Goal: Find contact information: Find contact information

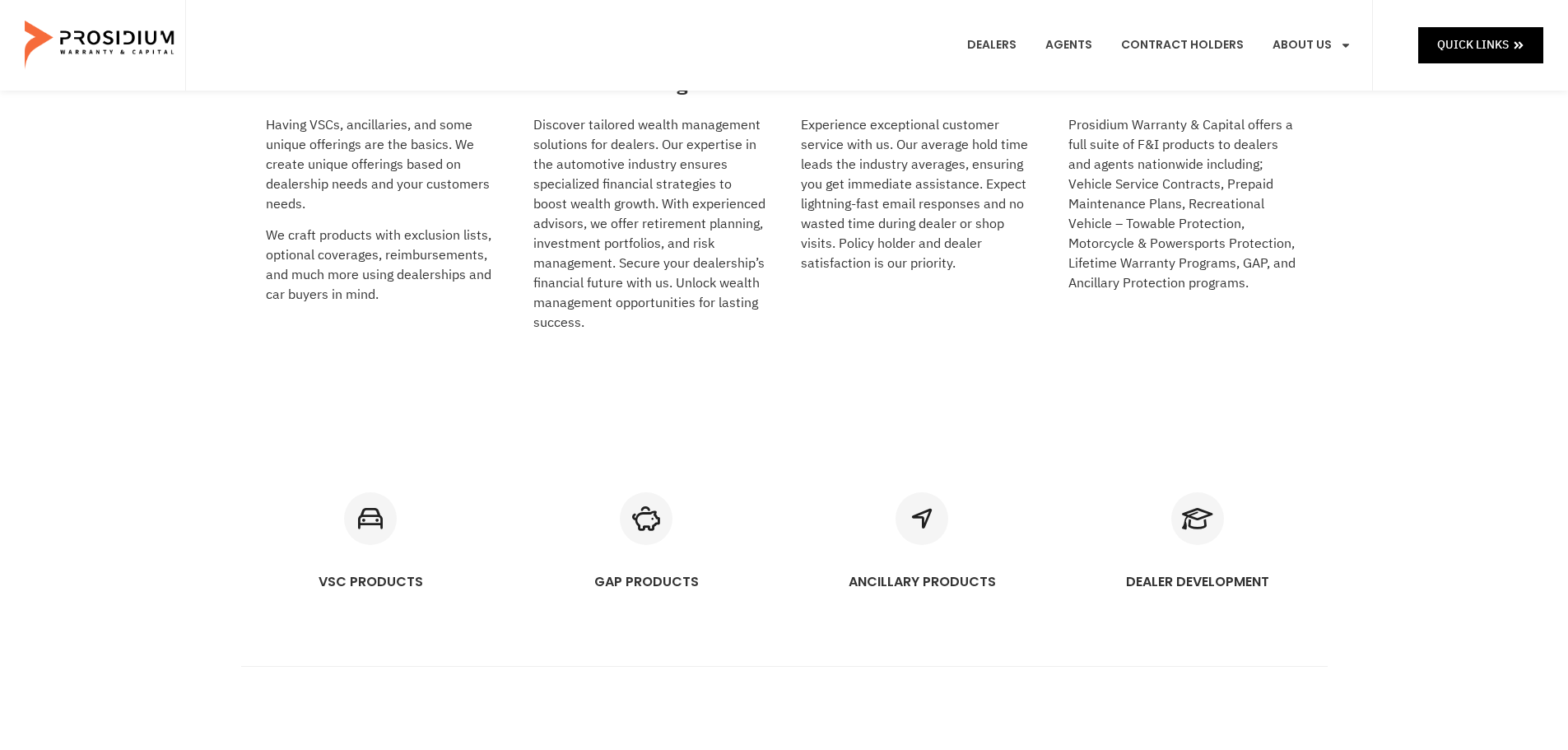
scroll to position [2884, 0]
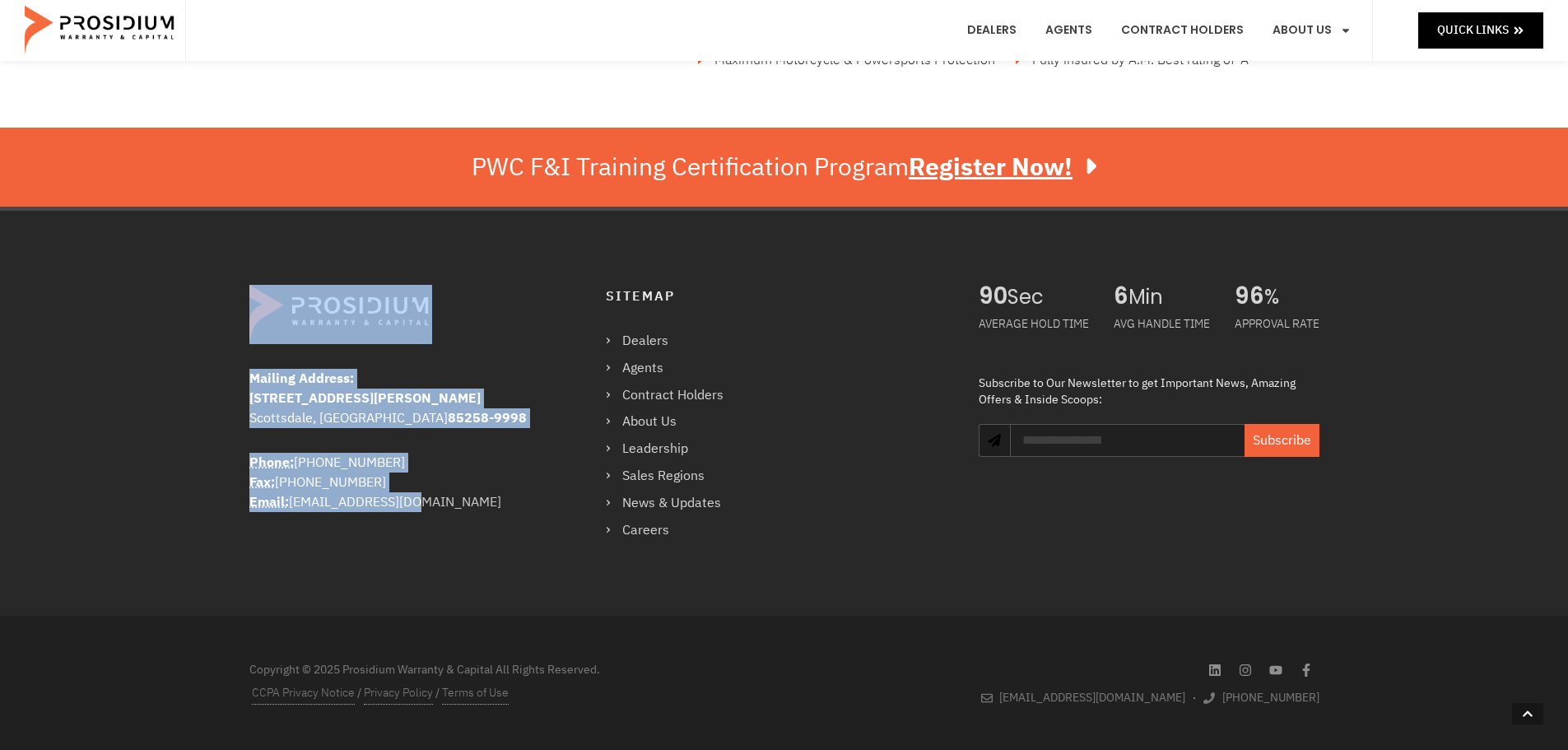
drag, startPoint x: 428, startPoint y: 494, endPoint x: 284, endPoint y: 305, distance: 237.6
click at [284, 305] on div "Mailing Address: [STREET_ADDRESS][PERSON_NAME] Phone: [PHONE_NUMBER] Fax: [PHON…" at bounding box center [420, 413] width 341 height 257
click at [249, 379] on b "Mailing Address:" at bounding box center [301, 378] width 105 height 20
copy div "Mailing Address: [STREET_ADDRESS][PERSON_NAME] Phone: [PHONE_NUMBER] Fax: [PHON…"
click at [381, 511] on div "Phone: [PHONE_NUMBER] Fax: [PHONE_NUMBER] Email: [EMAIL_ADDRESS][DOMAIN_NAME]" at bounding box center [394, 482] width 290 height 59
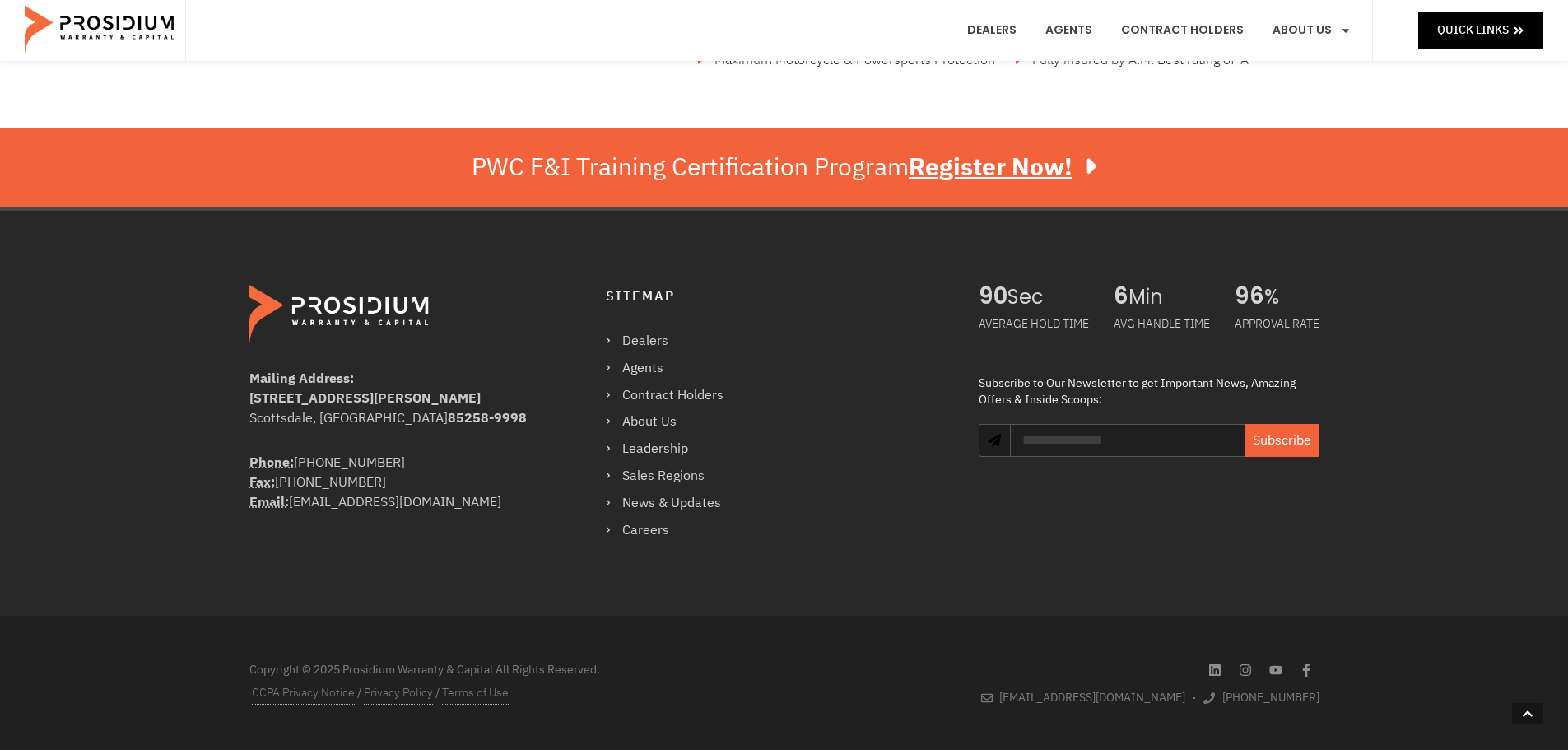
click at [428, 499] on div "Phone: [PHONE_NUMBER] Fax: [PHONE_NUMBER] Email: [EMAIL_ADDRESS][DOMAIN_NAME]" at bounding box center [394, 482] width 290 height 59
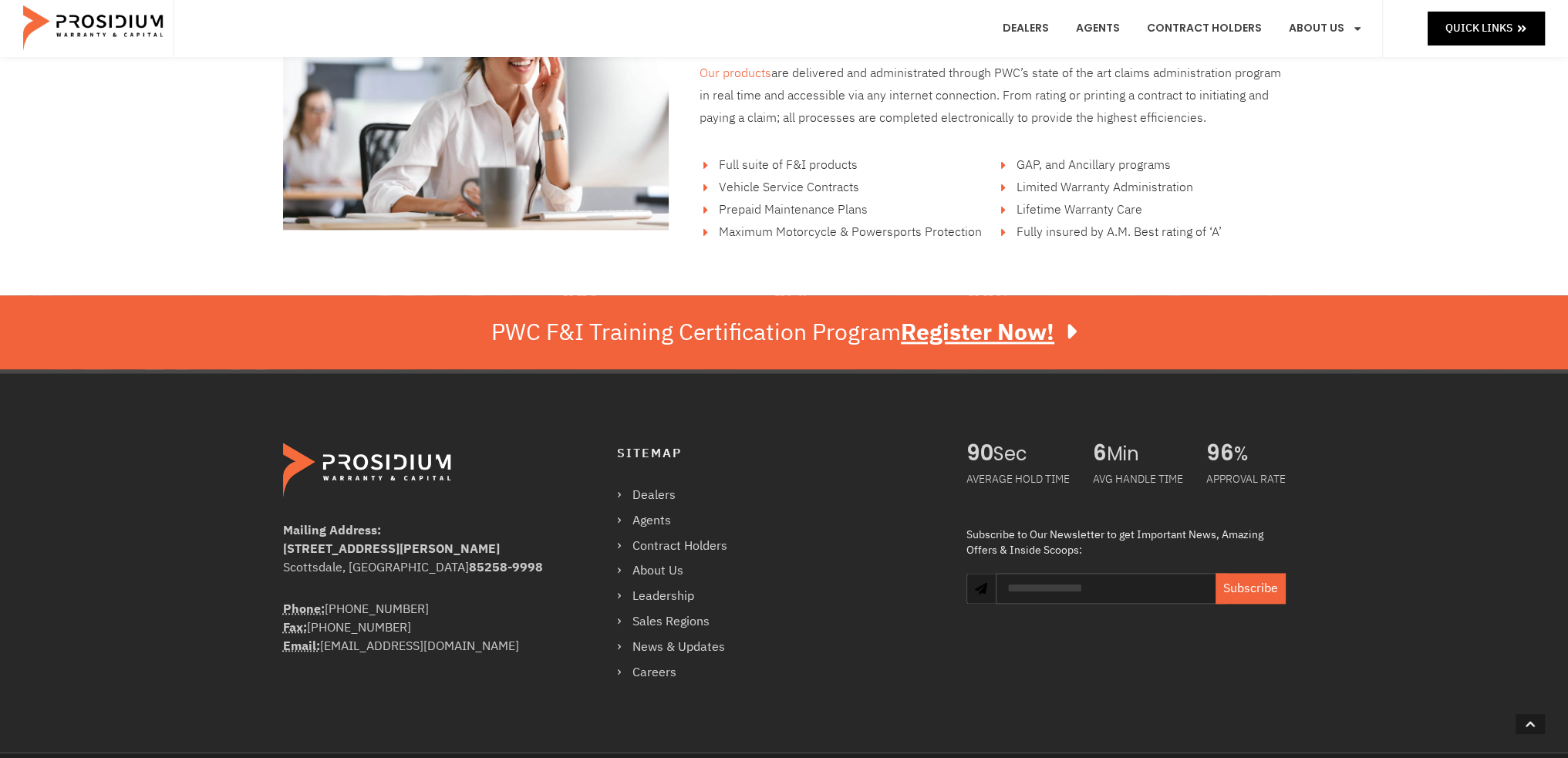
scroll to position [2687, 0]
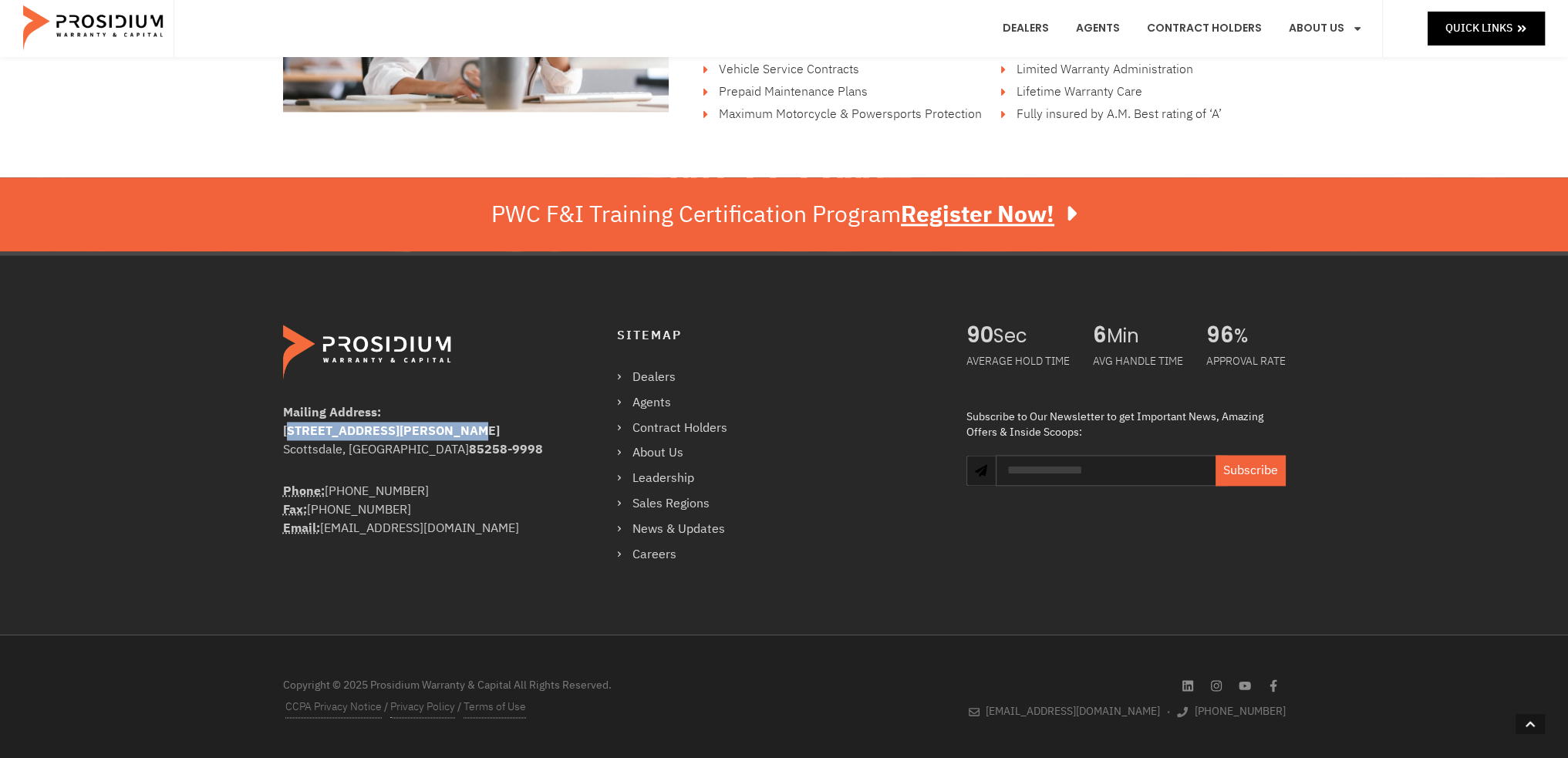
drag, startPoint x: 455, startPoint y: 429, endPoint x: 287, endPoint y: 425, distance: 168.0
click at [287, 425] on div "[STREET_ADDRESS][PERSON_NAME]" at bounding box center [419, 431] width 272 height 18
click at [286, 425] on b "[STREET_ADDRESS][PERSON_NAME]" at bounding box center [392, 431] width 217 height 18
copy b "[STREET_ADDRESS][PERSON_NAME]"
drag, startPoint x: 435, startPoint y: 453, endPoint x: 271, endPoint y: 454, distance: 164.0
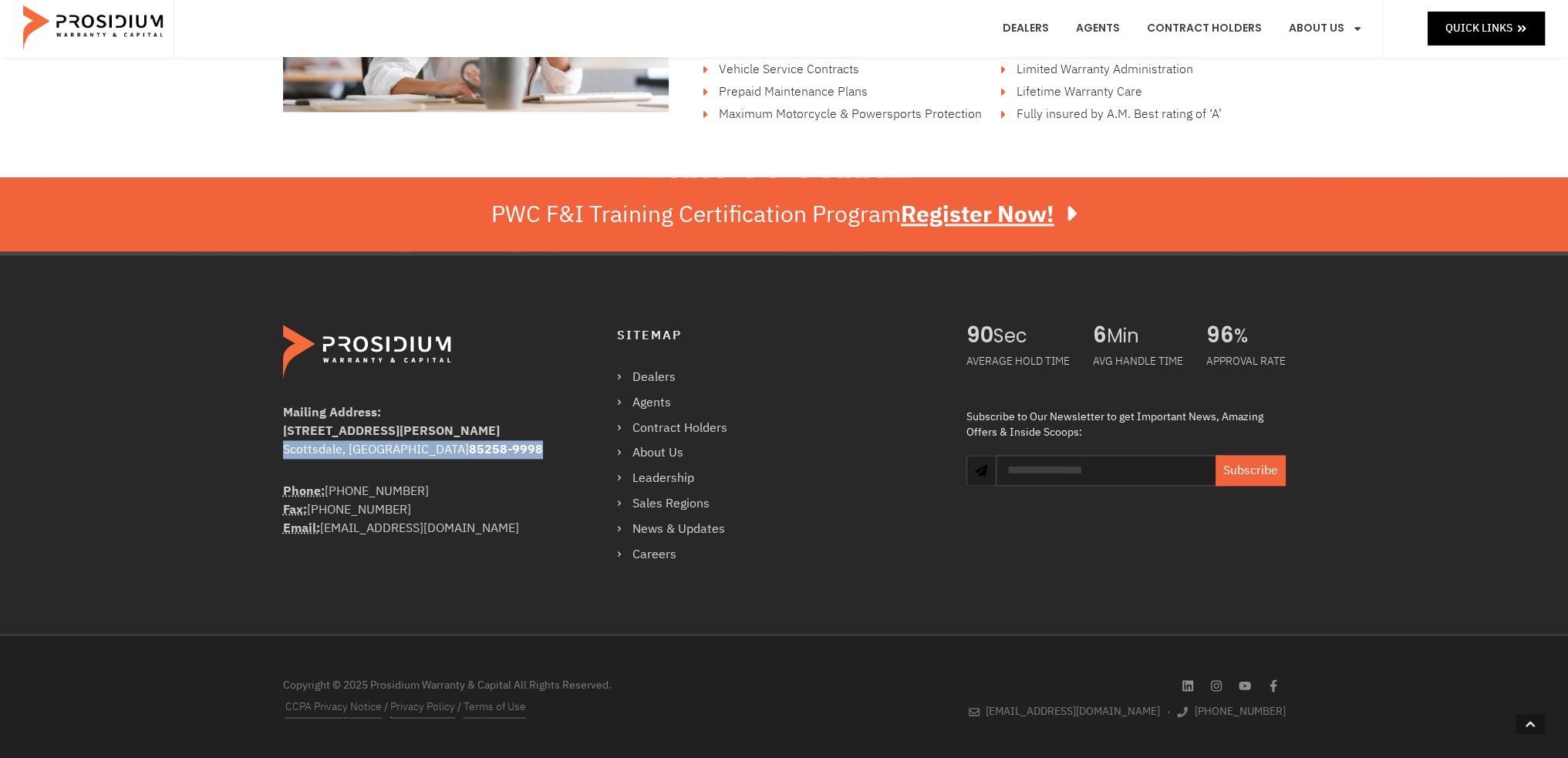
click at [271, 454] on div "Mailing Address: [STREET_ADDRESS][PERSON_NAME] Phone: [PHONE_NUMBER] Fax: [PHON…" at bounding box center [784, 443] width 1568 height 383
copy div "[GEOGRAPHIC_DATA]-9998"
click at [312, 448] on div "[GEOGRAPHIC_DATA]-9998" at bounding box center [419, 449] width 272 height 18
click at [392, 458] on div "Mailing Address: [STREET_ADDRESS][PERSON_NAME]" at bounding box center [419, 443] width 272 height 79
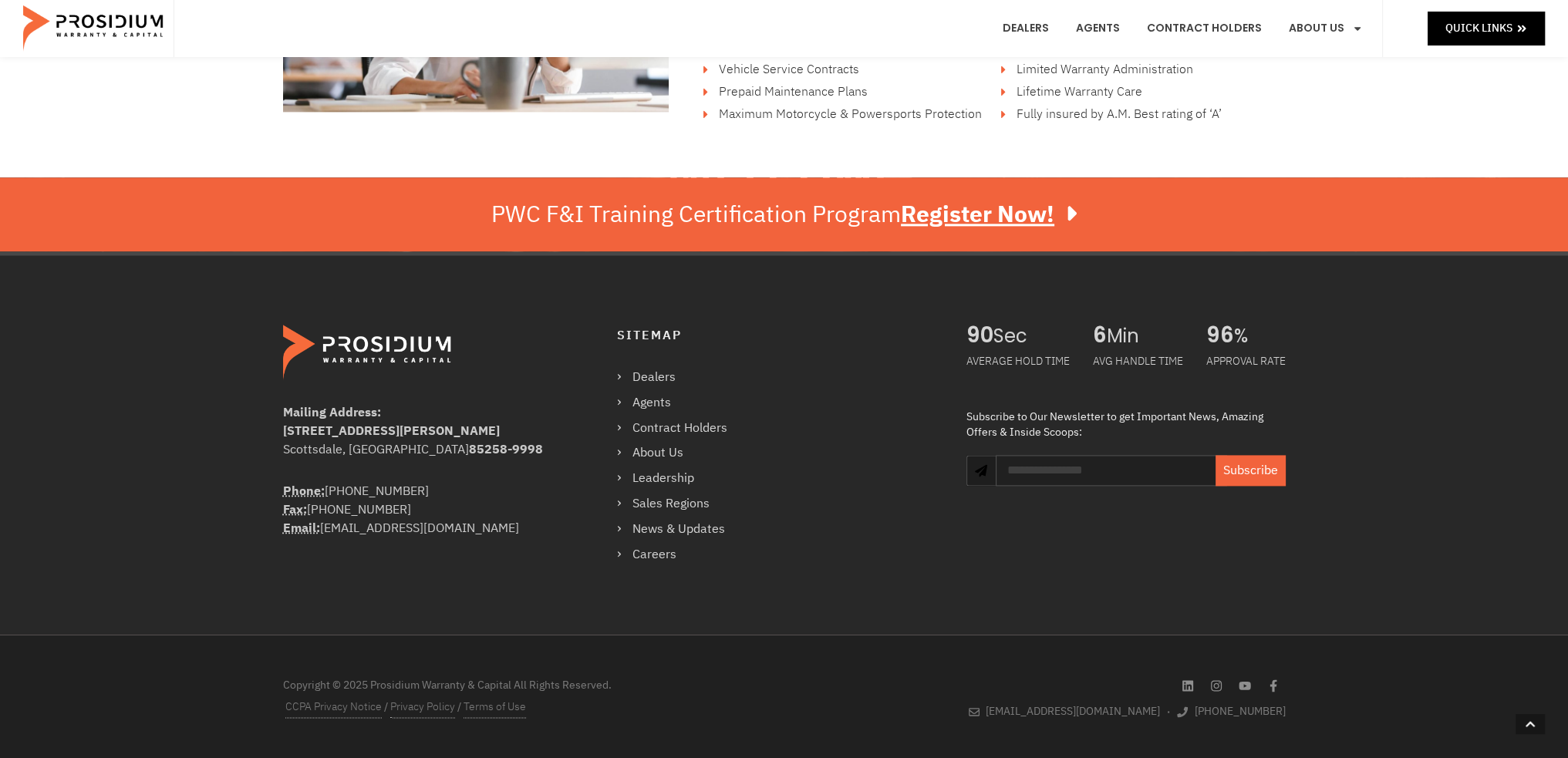
drag, startPoint x: 286, startPoint y: 410, endPoint x: 464, endPoint y: 510, distance: 204.2
click at [464, 510] on div "Mailing Address: [STREET_ADDRESS][PERSON_NAME] Phone: [PHONE_NUMBER] Fax: [PHON…" at bounding box center [784, 443] width 1568 height 383
copy div "Mailing Address: [STREET_ADDRESS][PERSON_NAME] Phone: [PHONE_NUMBER] Fax: [PHON…"
